Goal: Information Seeking & Learning: Learn about a topic

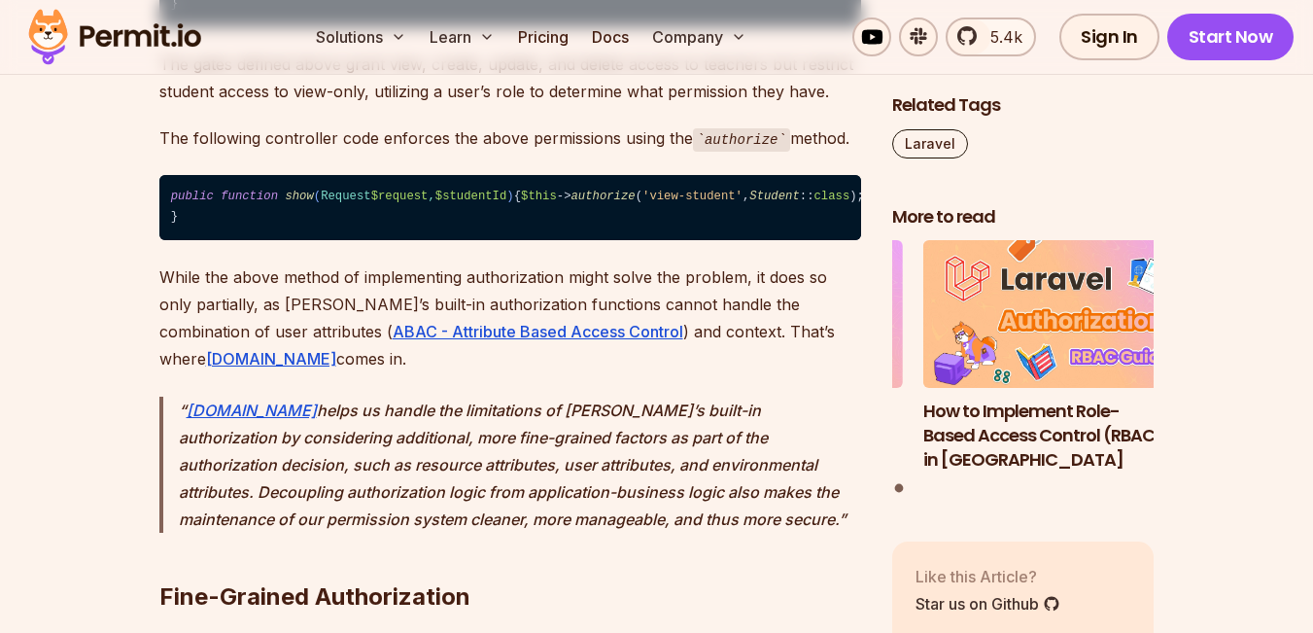
scroll to position [3498, 0]
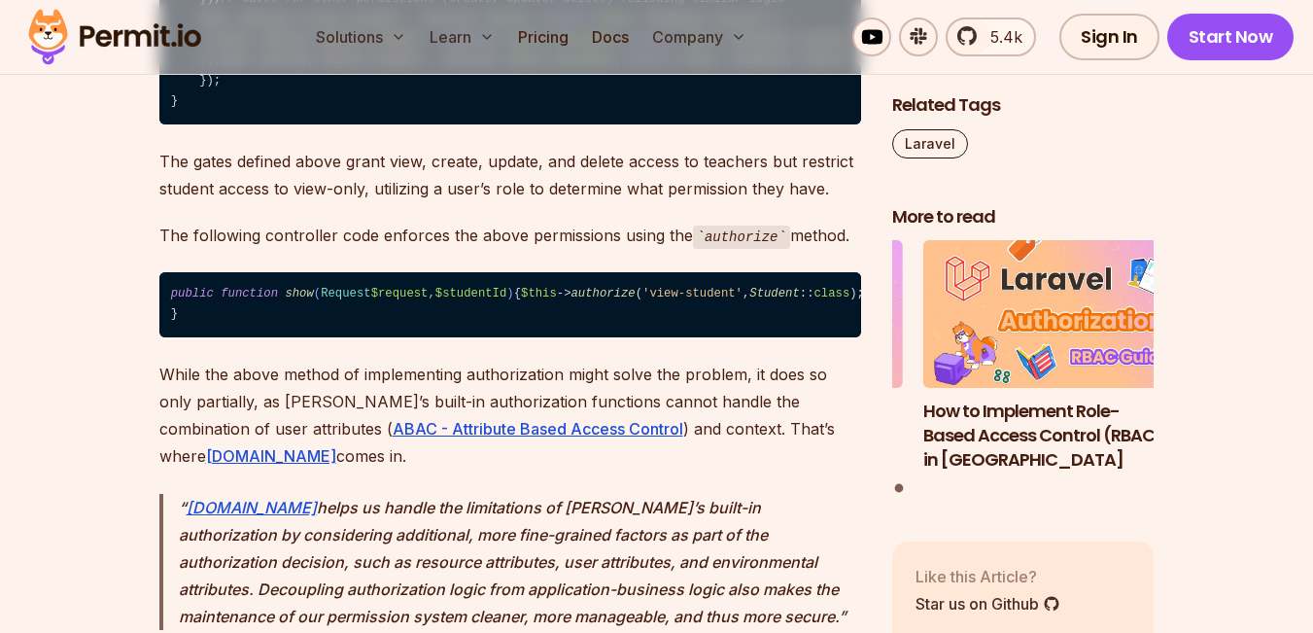
drag, startPoint x: 149, startPoint y: 161, endPoint x: 772, endPoint y: 221, distance: 625.7
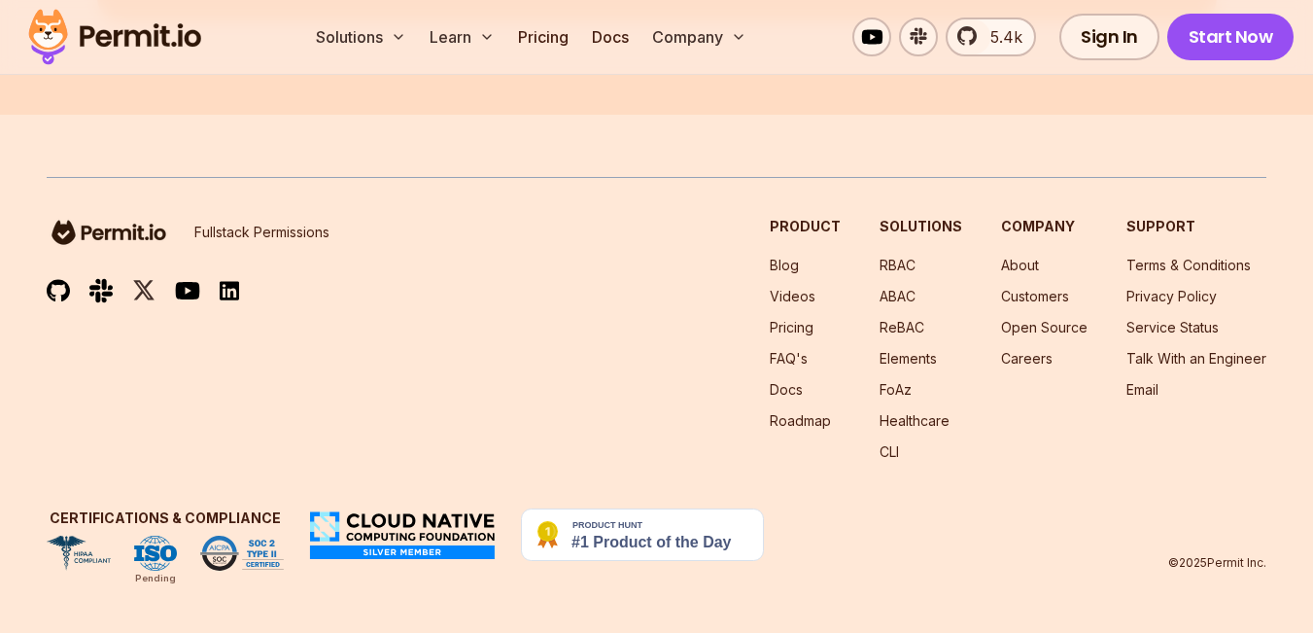
scroll to position [25319, 0]
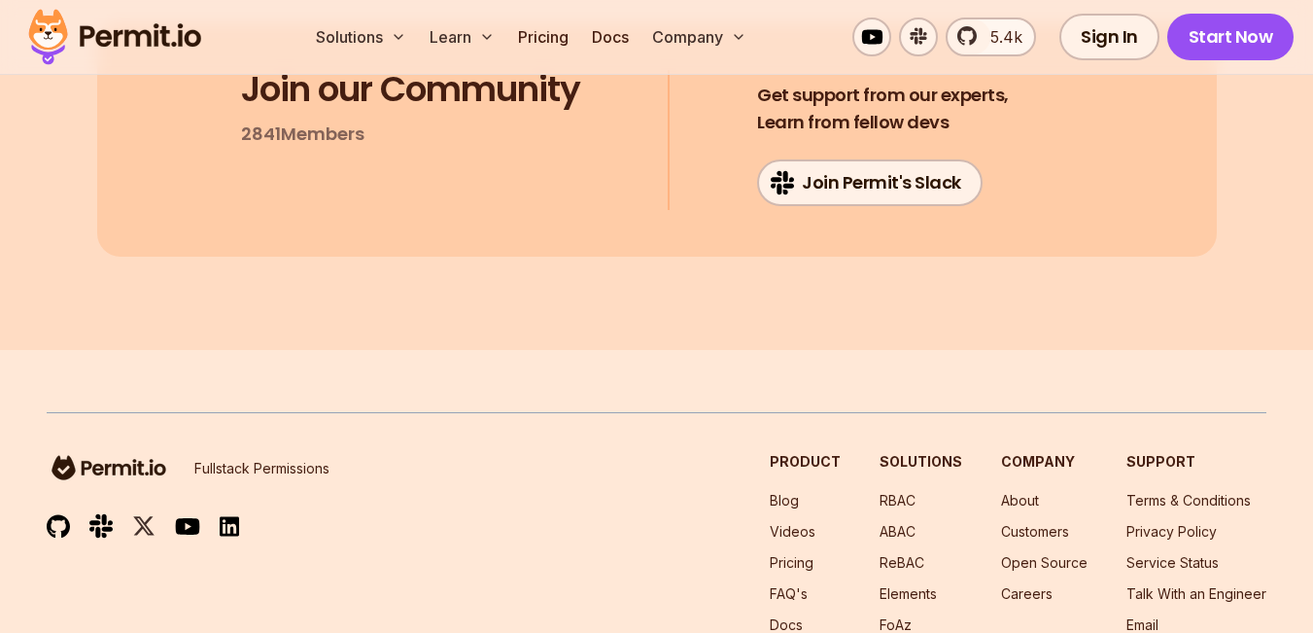
scroll to position [194, 0]
